Goal: Task Accomplishment & Management: Manage account settings

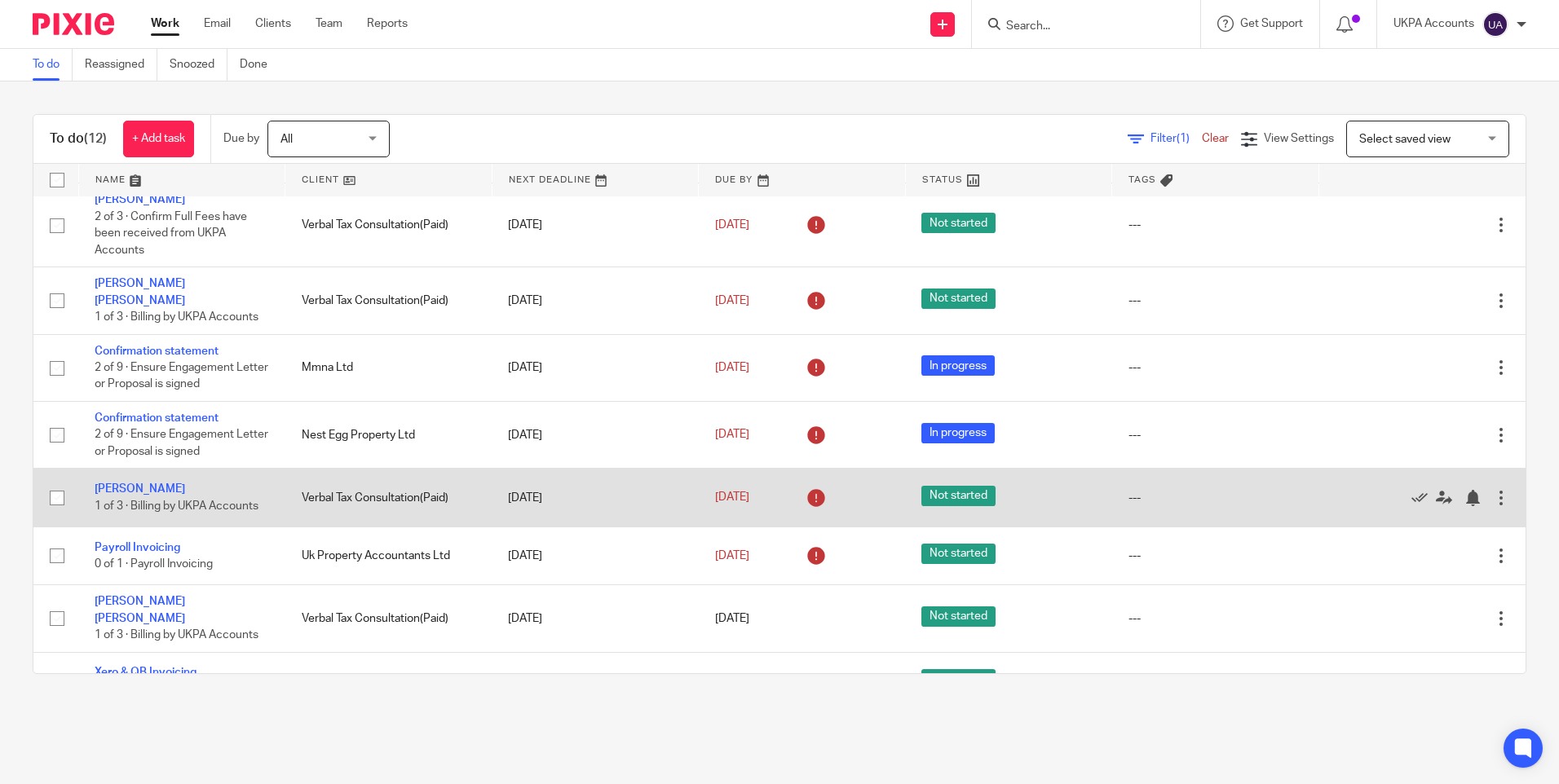
scroll to position [283, 0]
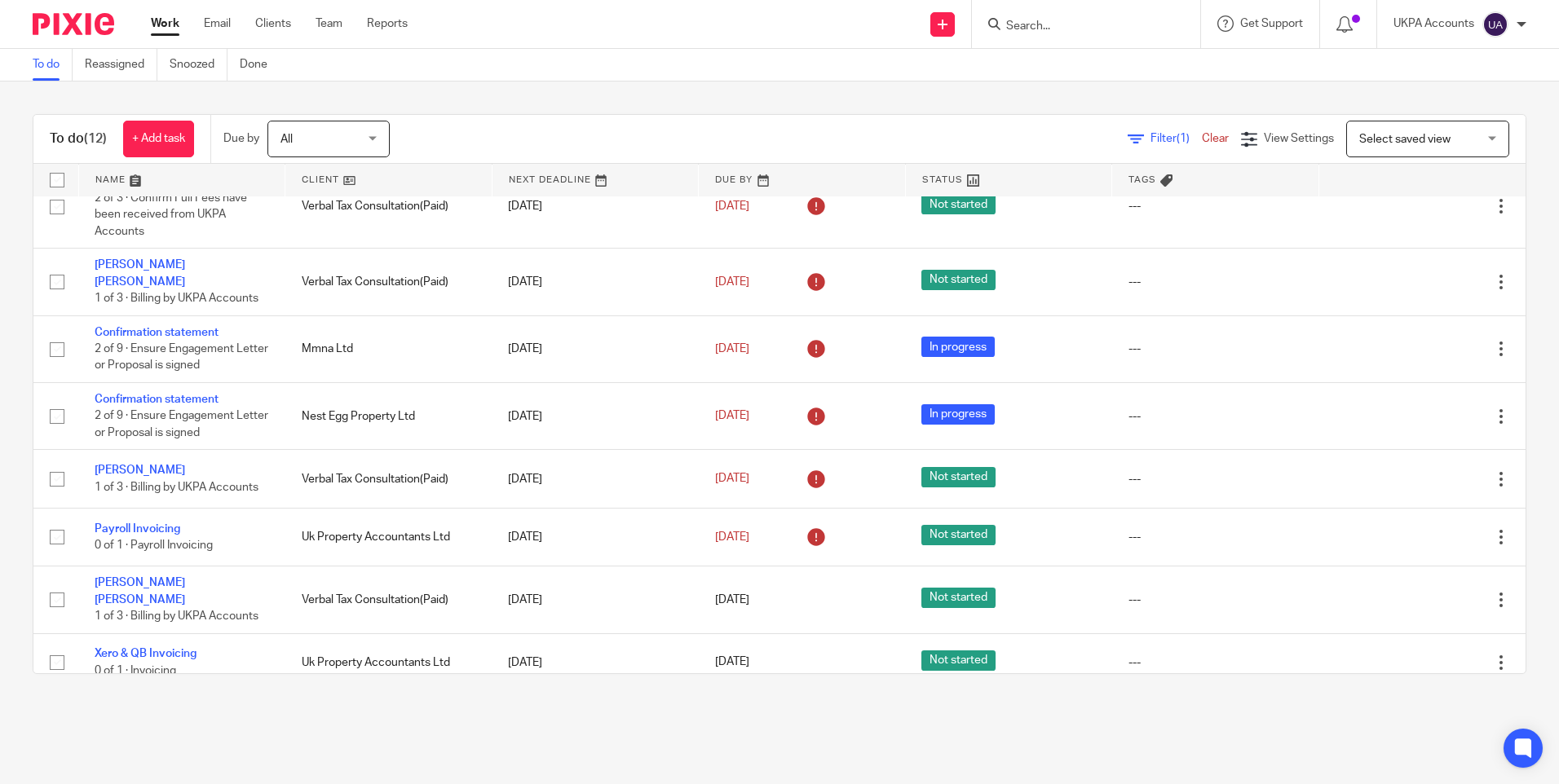
click at [164, 20] on link "Work" at bounding box center [166, 24] width 29 height 16
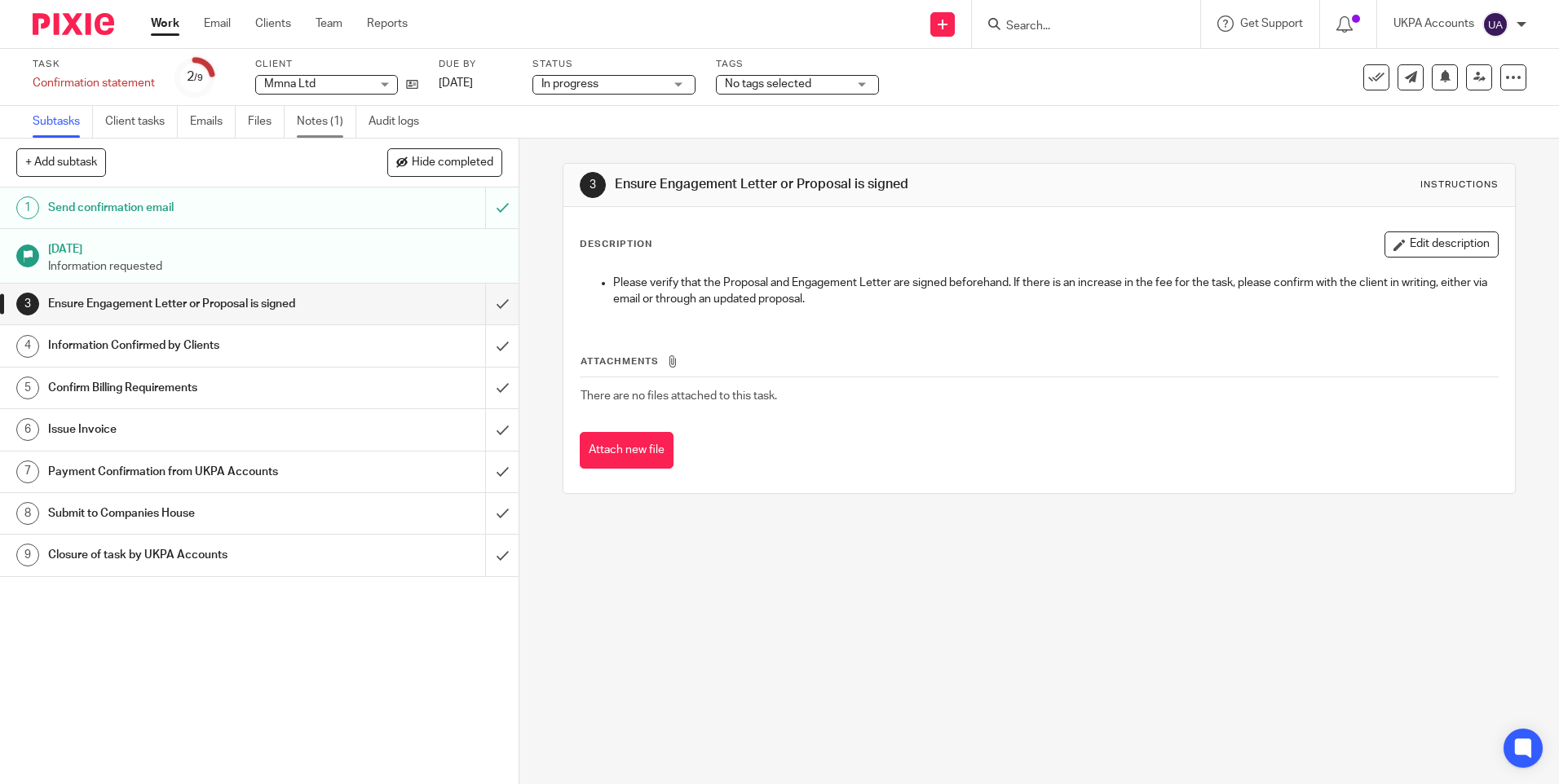
click at [336, 122] on link "Notes (1)" at bounding box center [327, 121] width 60 height 32
click at [337, 121] on link "Notes (1)" at bounding box center [327, 121] width 60 height 32
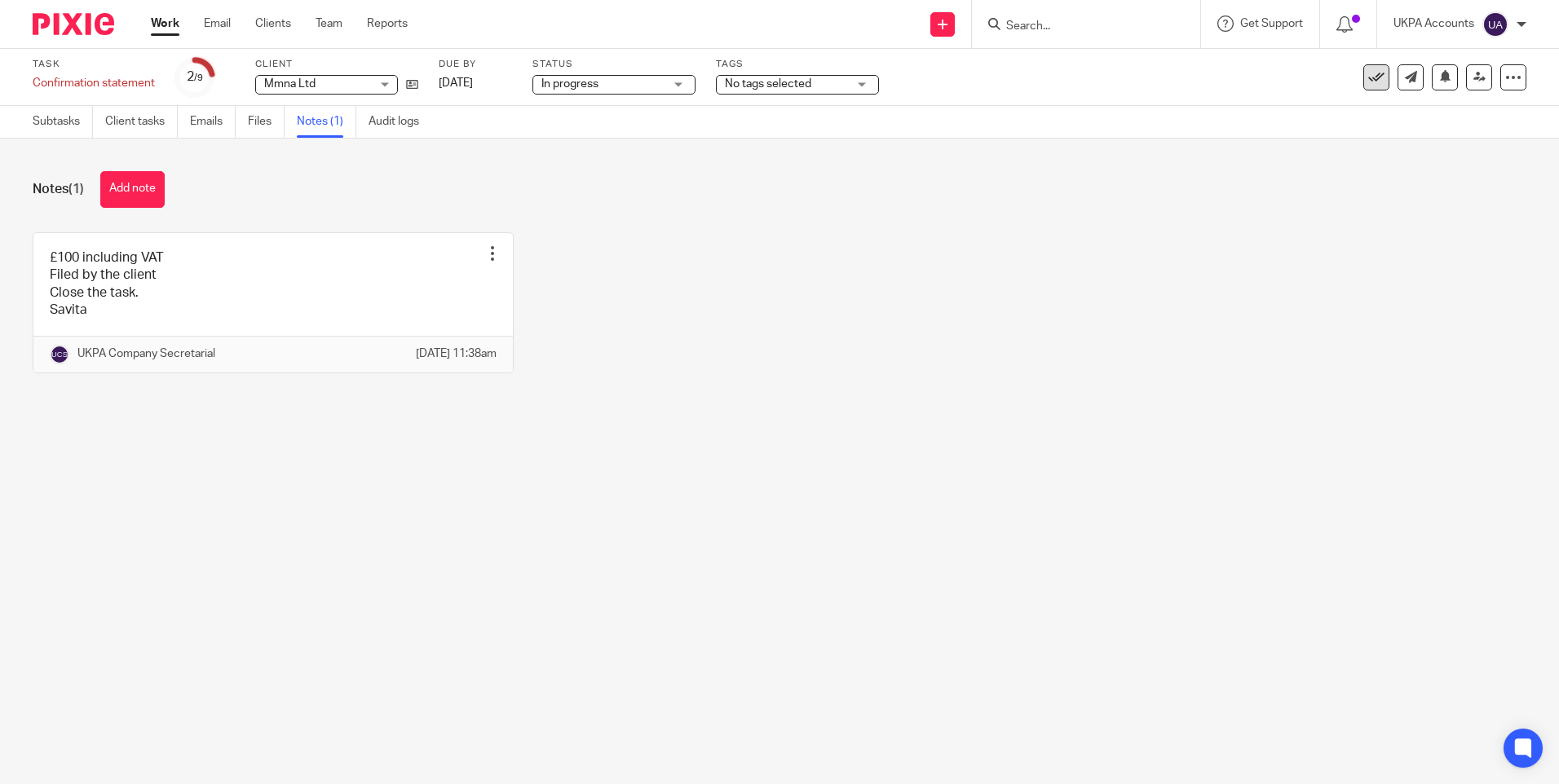
click at [1369, 79] on icon at bounding box center [1376, 78] width 16 height 16
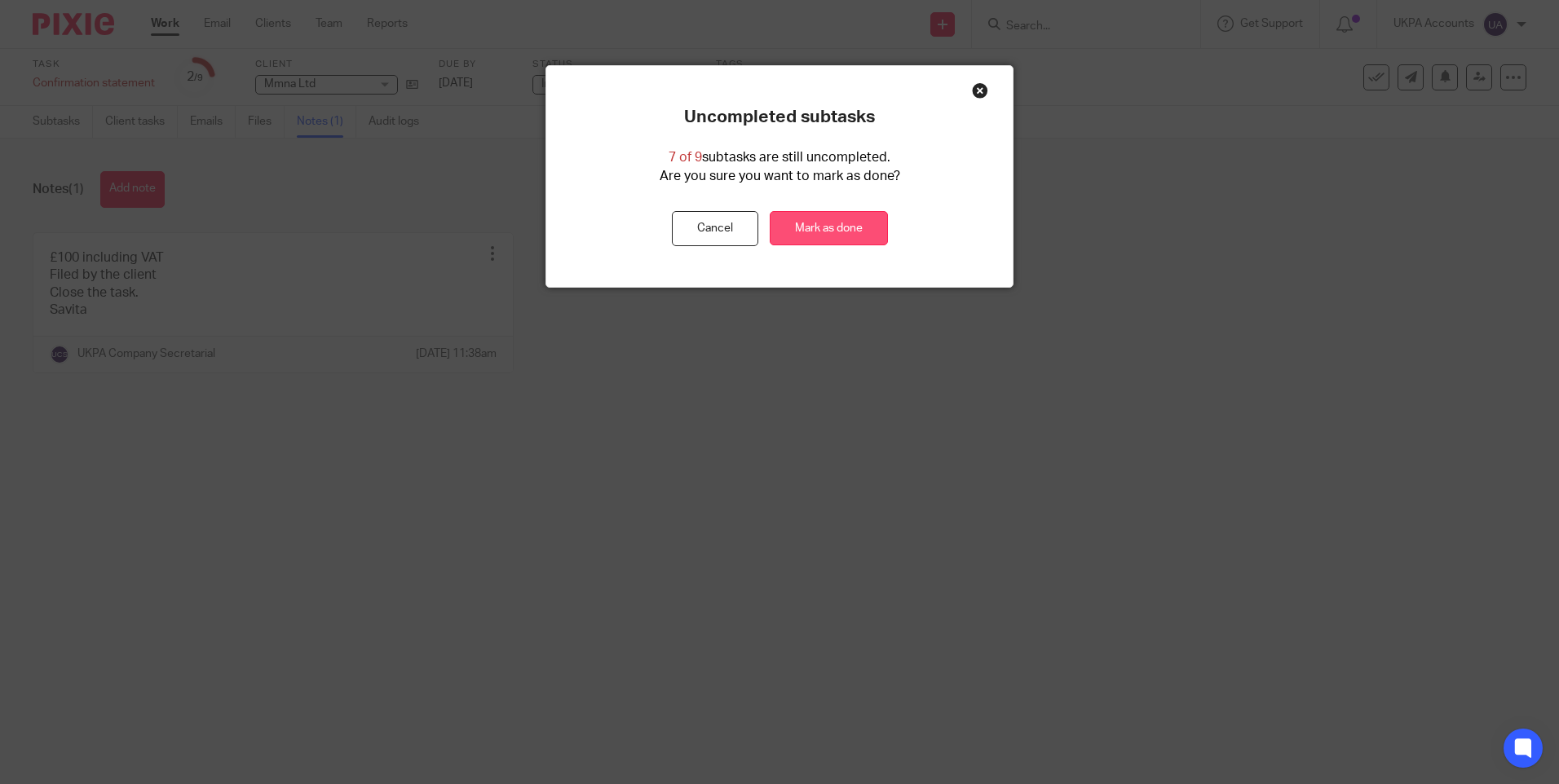
click at [860, 230] on link "Mark as done" at bounding box center [829, 228] width 119 height 35
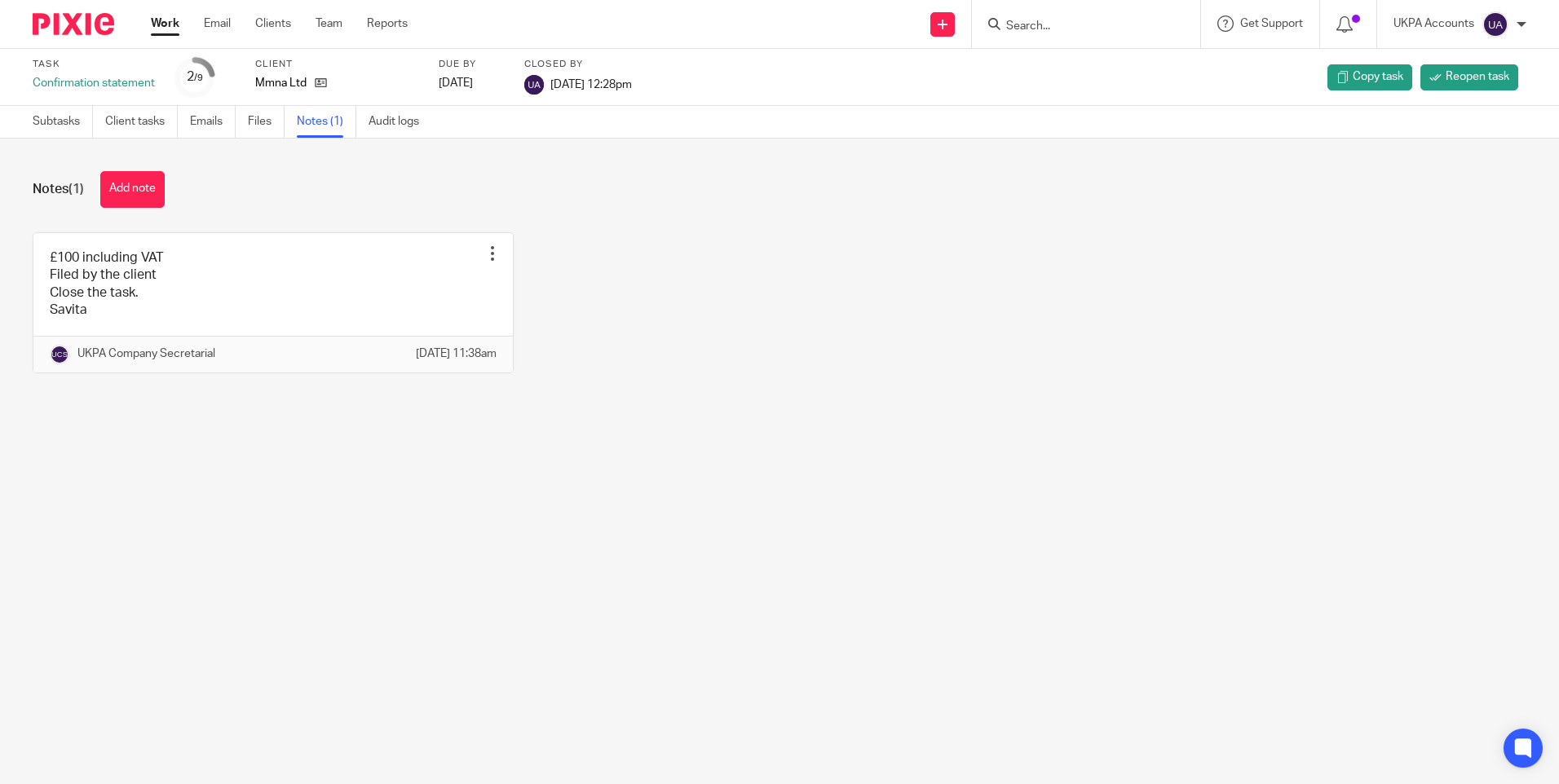
click at [620, 453] on main "Task Confirmation statement 2 /9 Client Mmna Ltd Due by 2025-08-06 Closed by 14…" at bounding box center [779, 392] width 1559 height 784
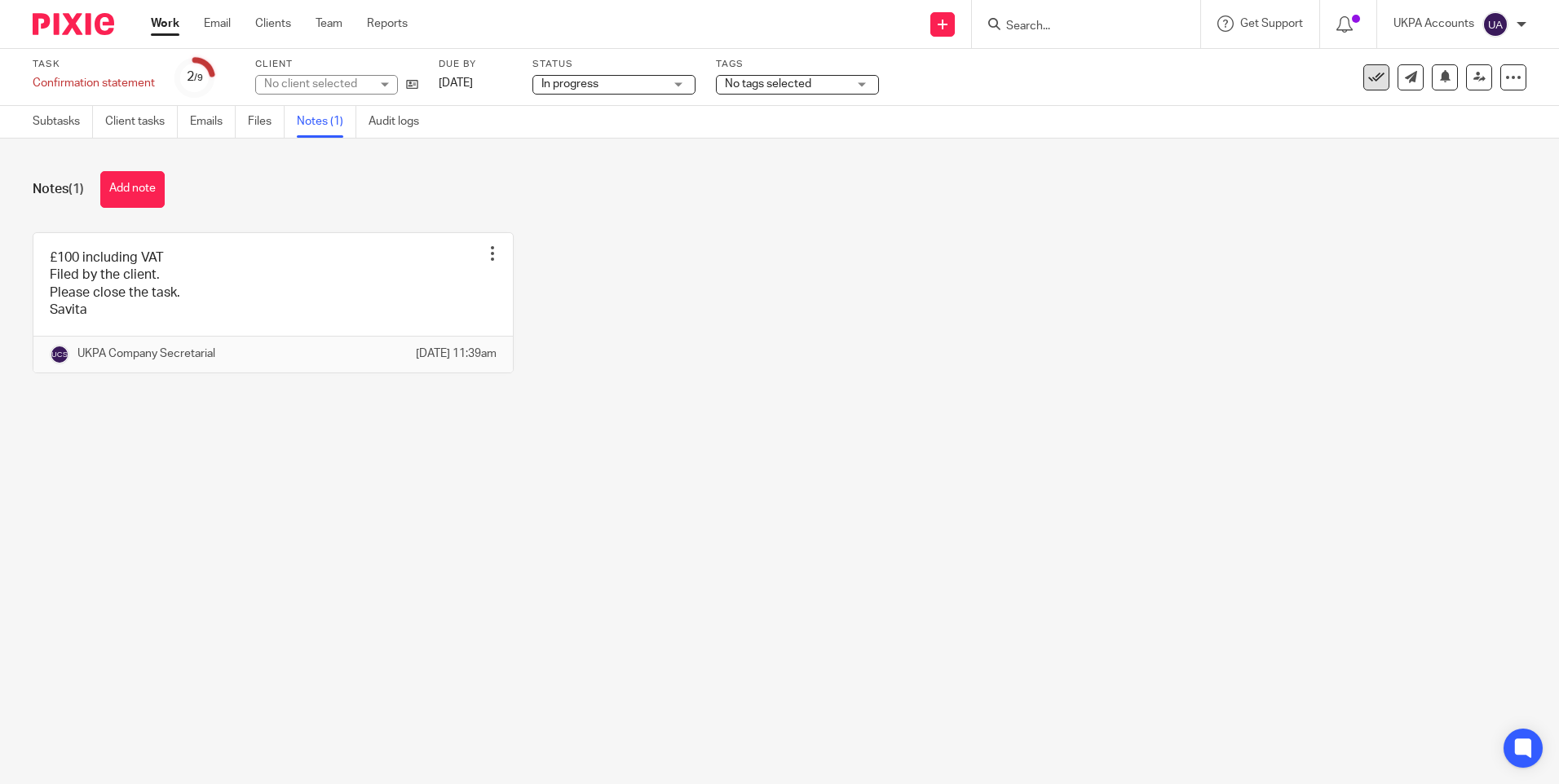
click at [1368, 79] on icon at bounding box center [1376, 78] width 16 height 16
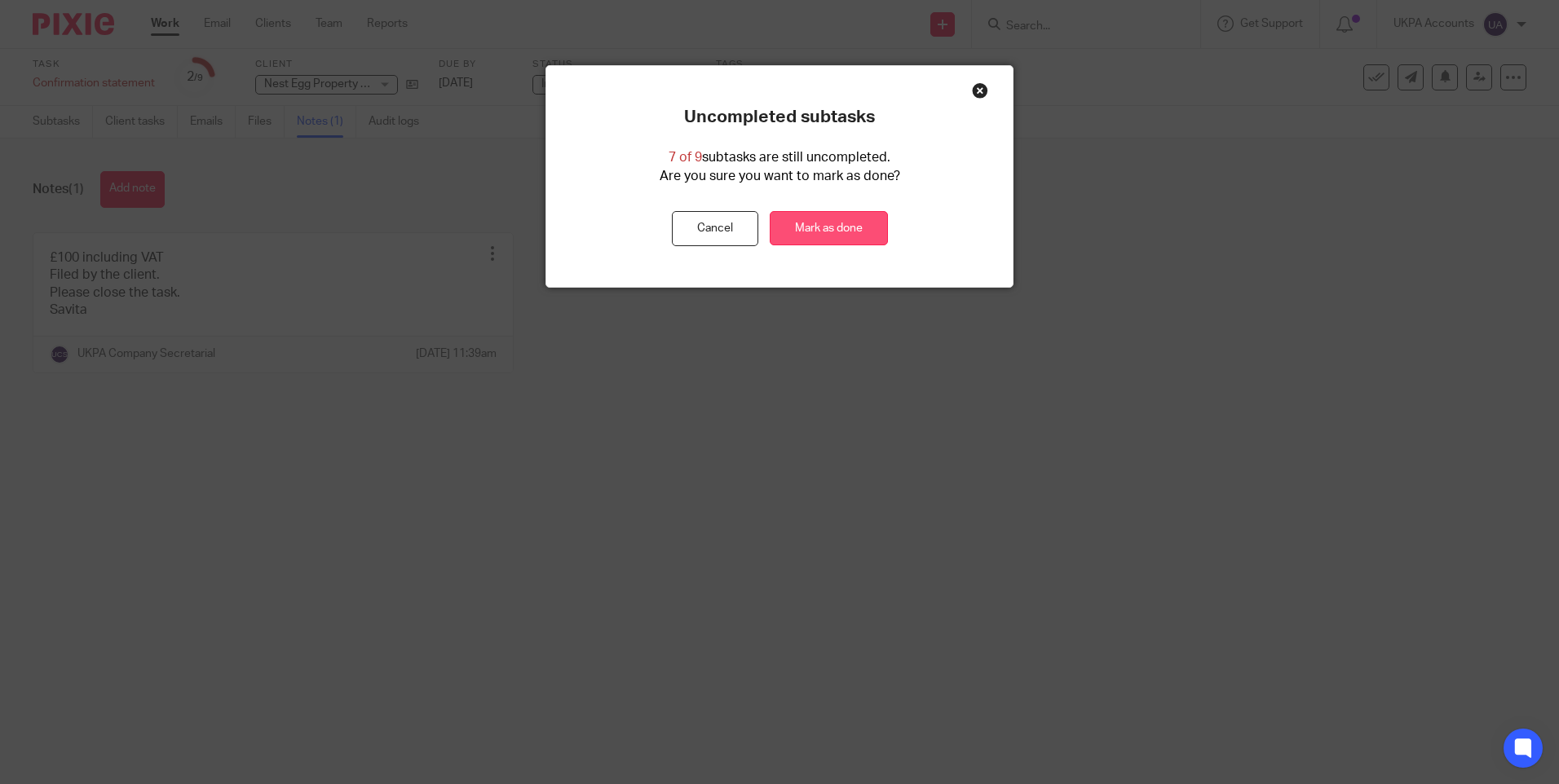
click at [822, 219] on link "Mark as done" at bounding box center [829, 228] width 119 height 35
